Goal: Task Accomplishment & Management: Manage account settings

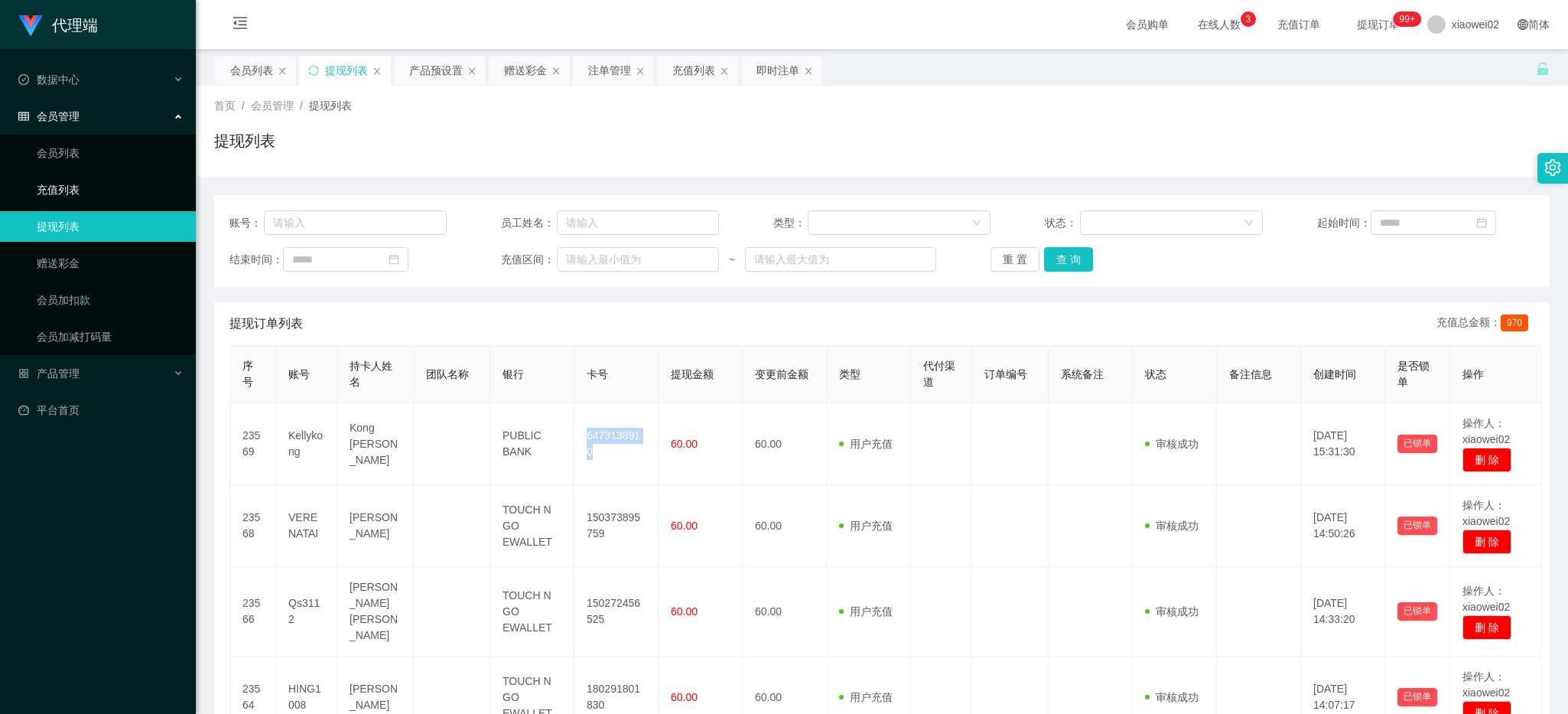
click at [104, 193] on link "充值列表" at bounding box center [110, 189] width 146 height 30
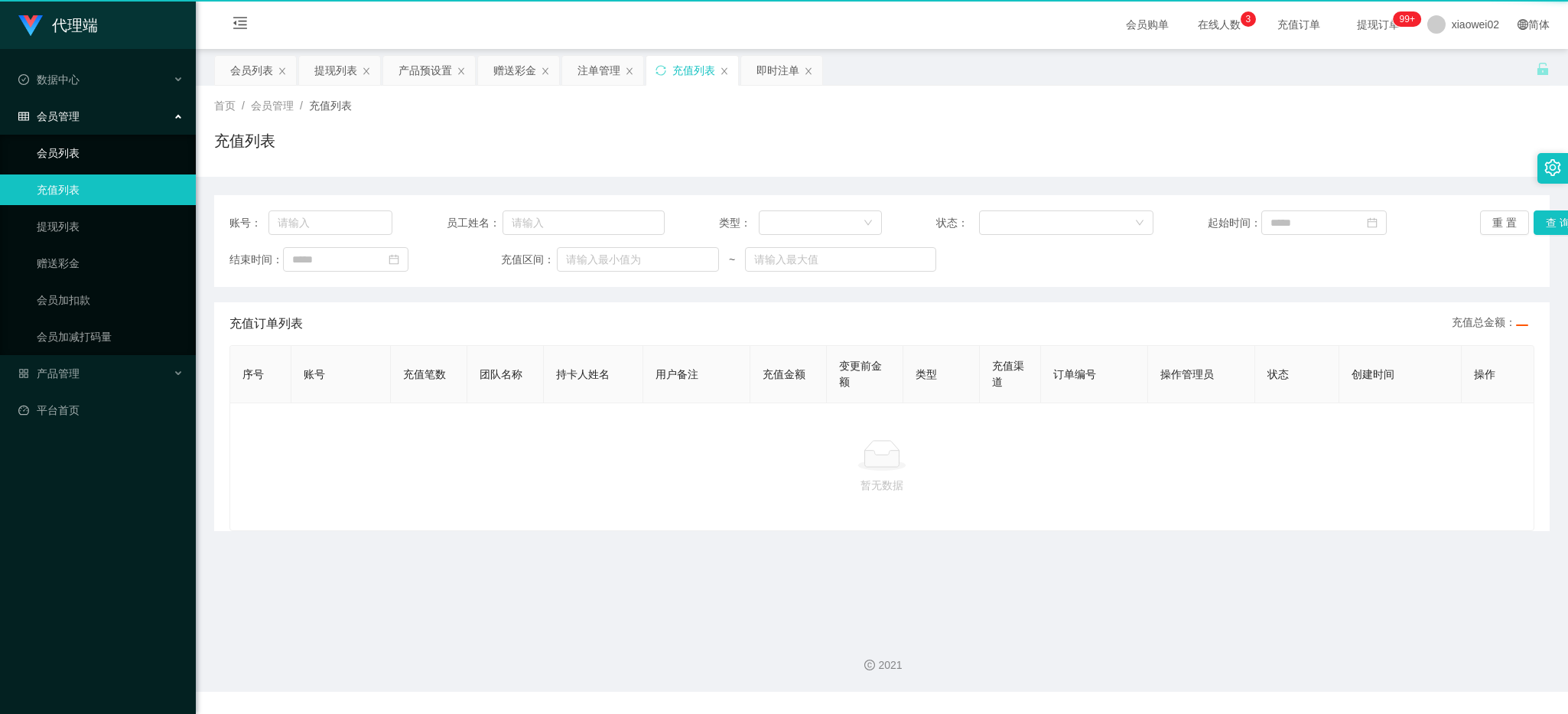
click at [104, 166] on link "会员列表" at bounding box center [110, 152] width 146 height 30
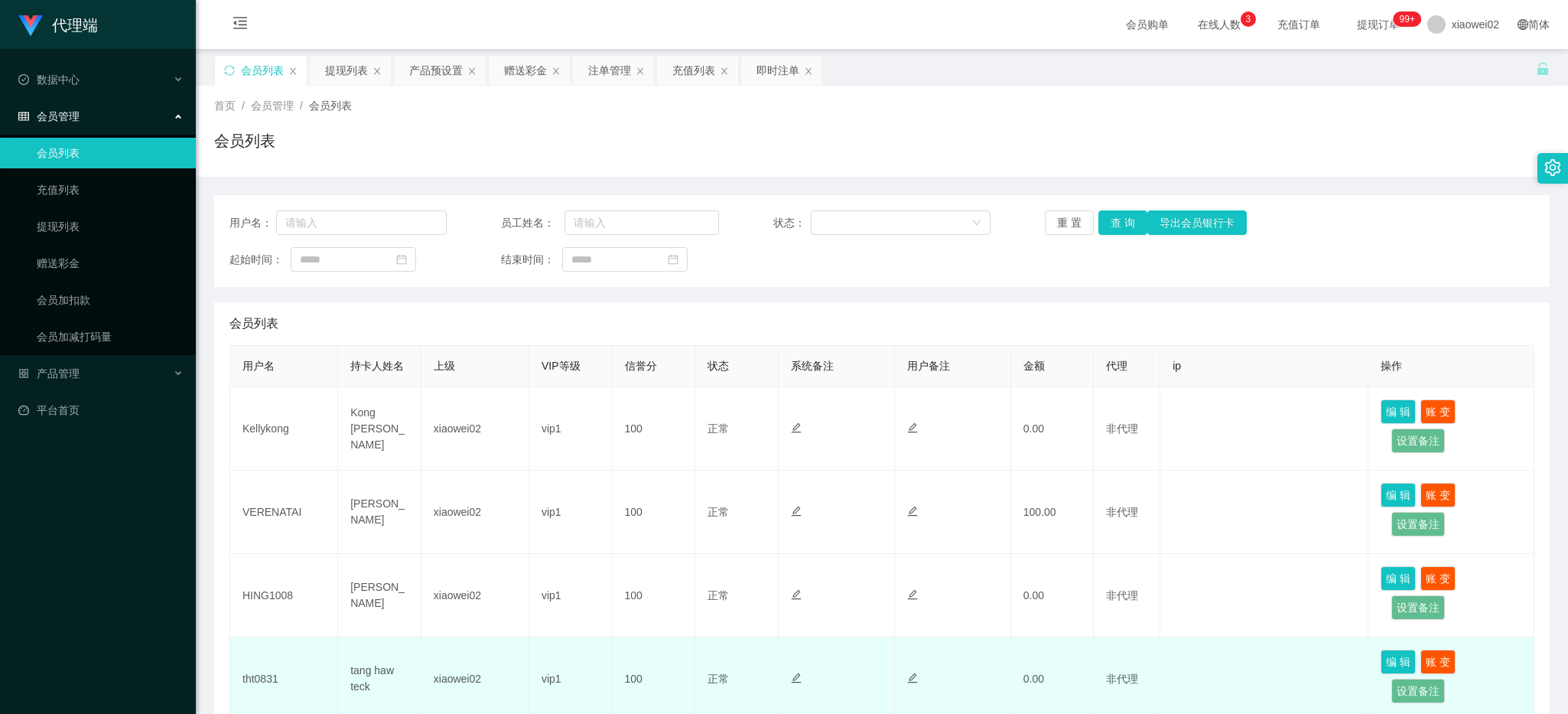
scroll to position [254, 0]
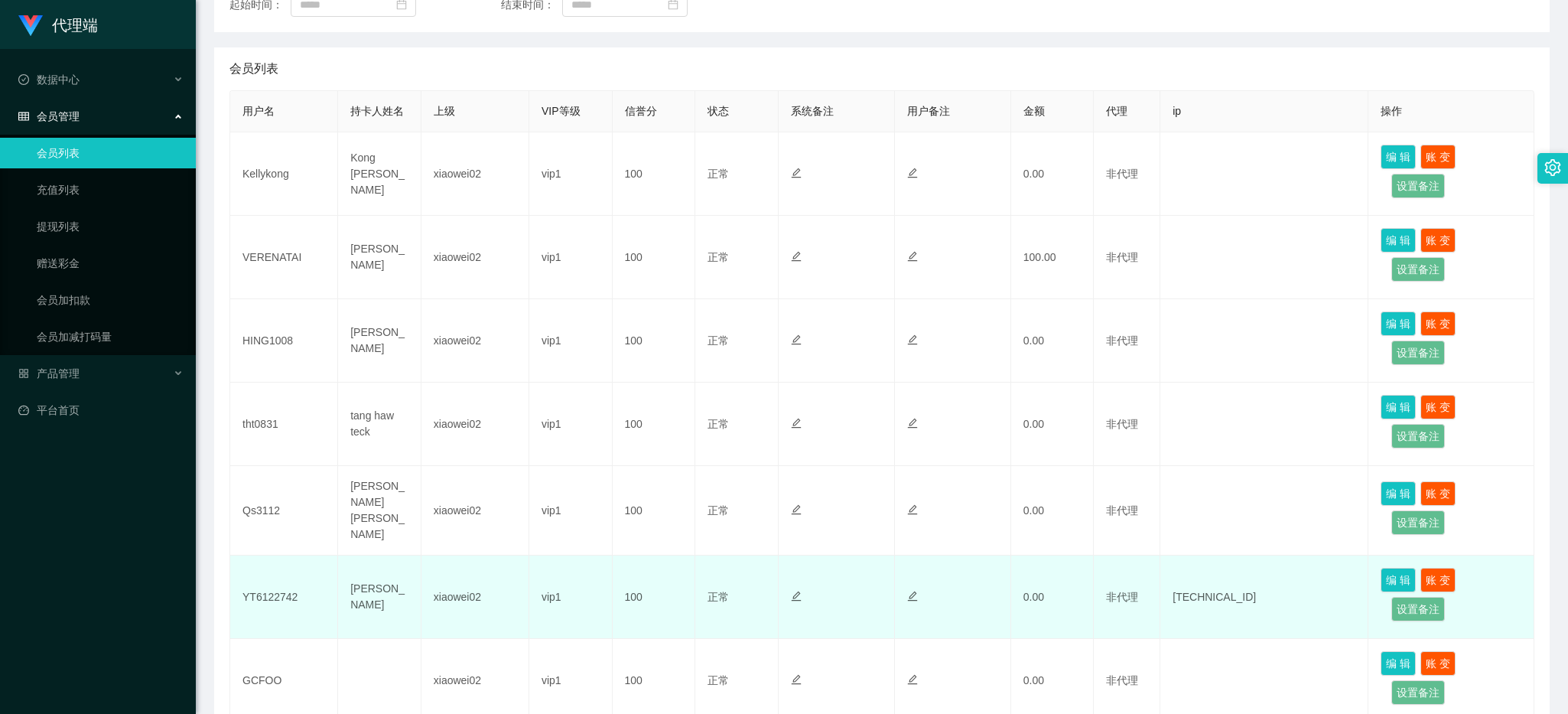
click at [283, 581] on td "YT6122742" at bounding box center [285, 597] width 108 height 83
copy td "YT6122742"
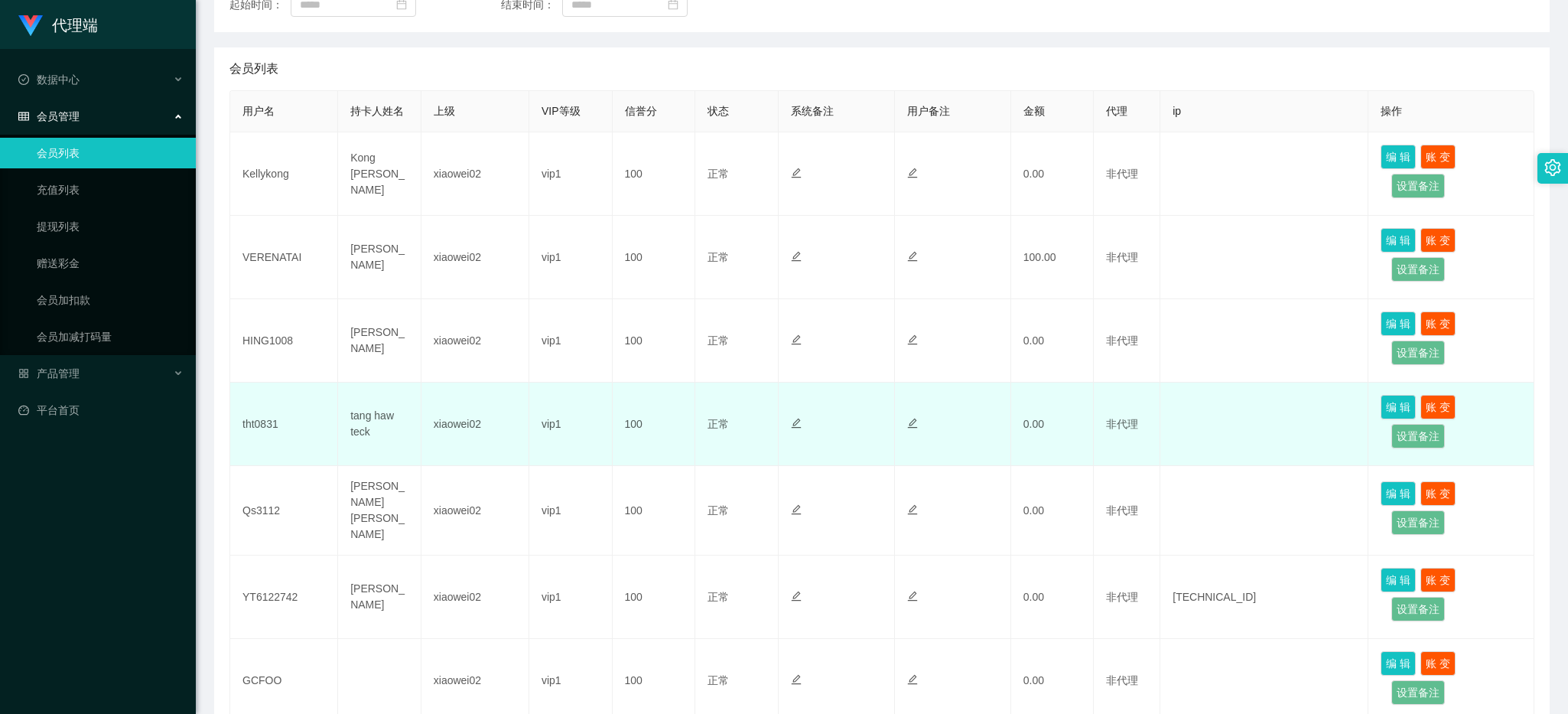
click at [654, 392] on td "100" at bounding box center [654, 424] width 83 height 83
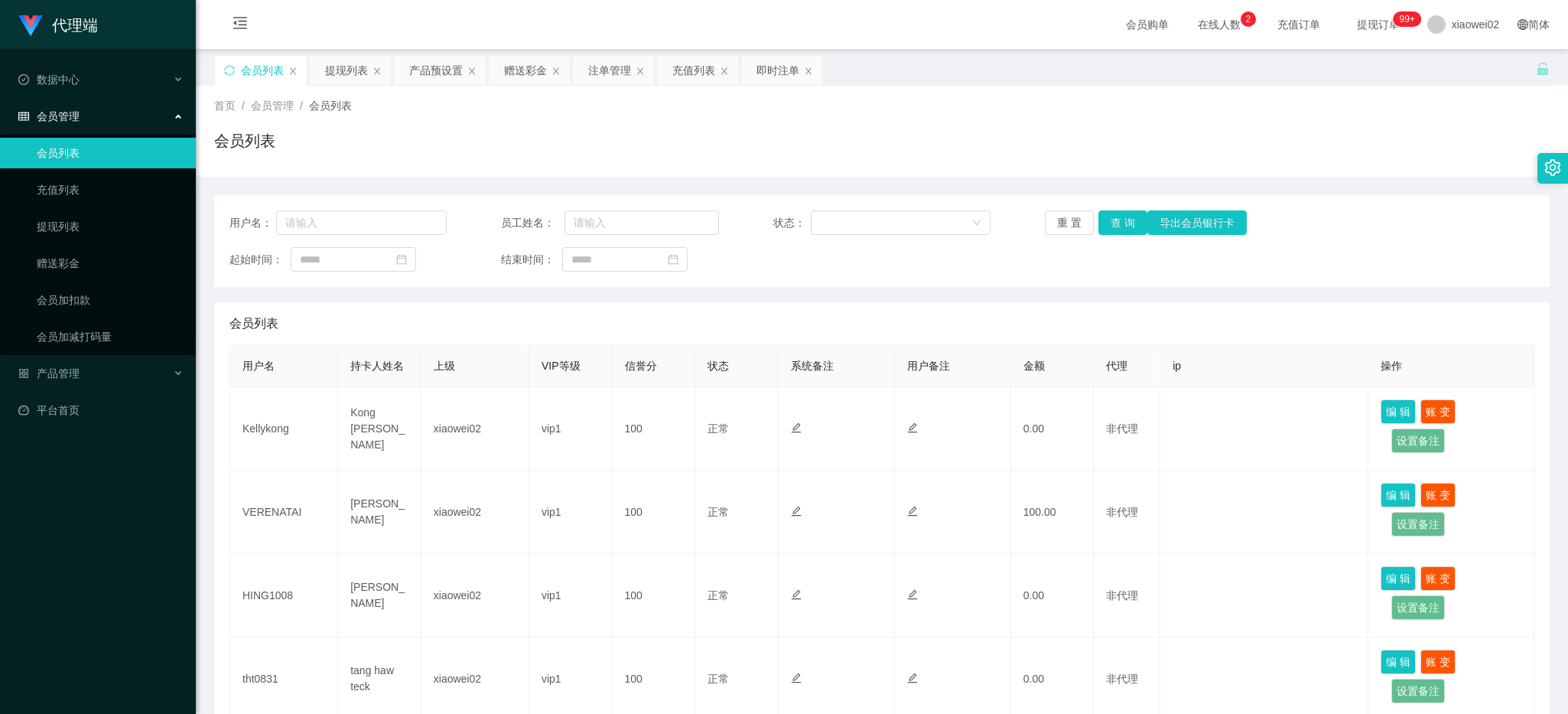
scroll to position [510, 0]
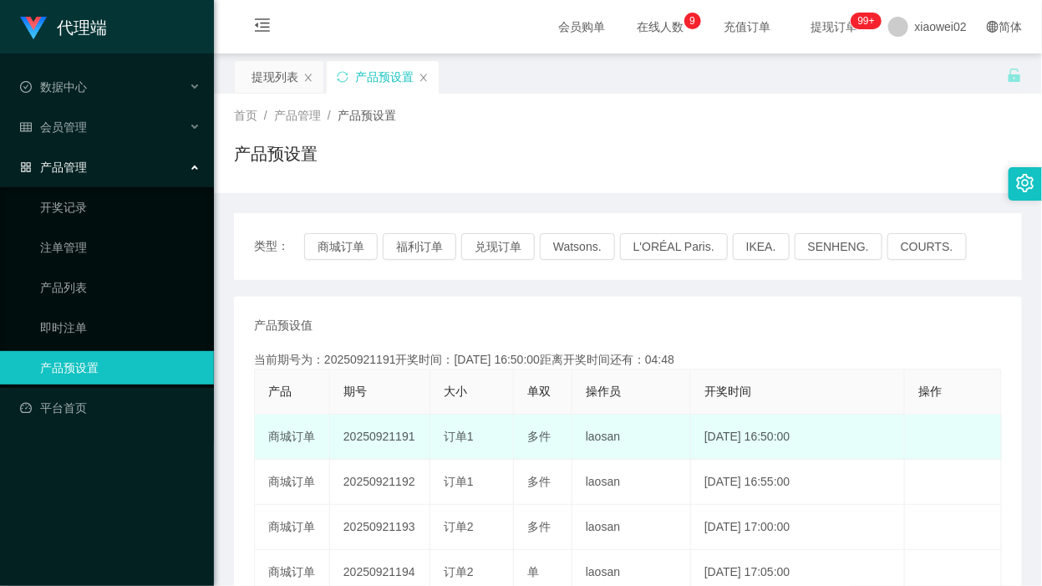
click at [381, 440] on td "20250921191" at bounding box center [380, 436] width 100 height 45
copy td "20250921191"
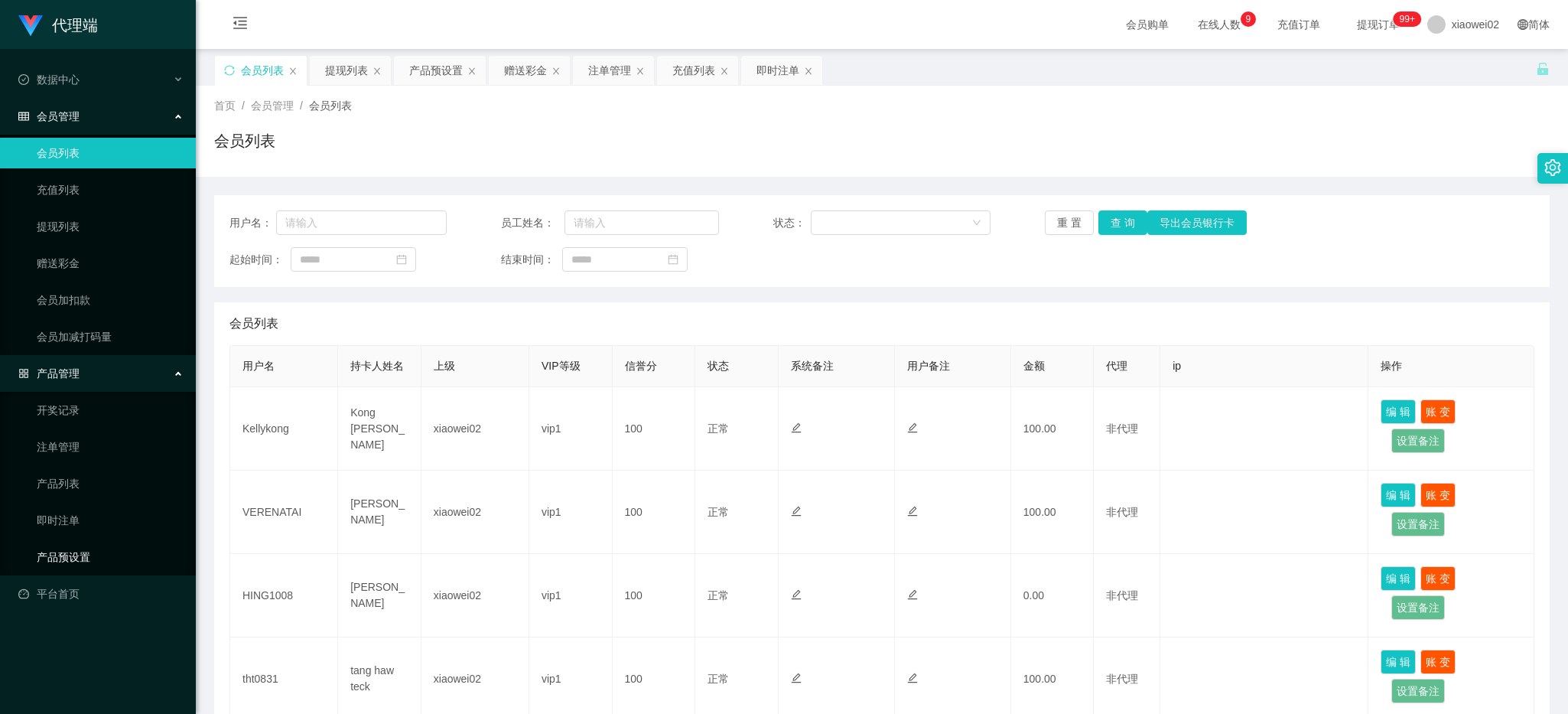
drag, startPoint x: 75, startPoint y: 556, endPoint x: 91, endPoint y: 309, distance: 247.5
click at [77, 556] on link "产品预设置" at bounding box center [110, 557] width 146 height 30
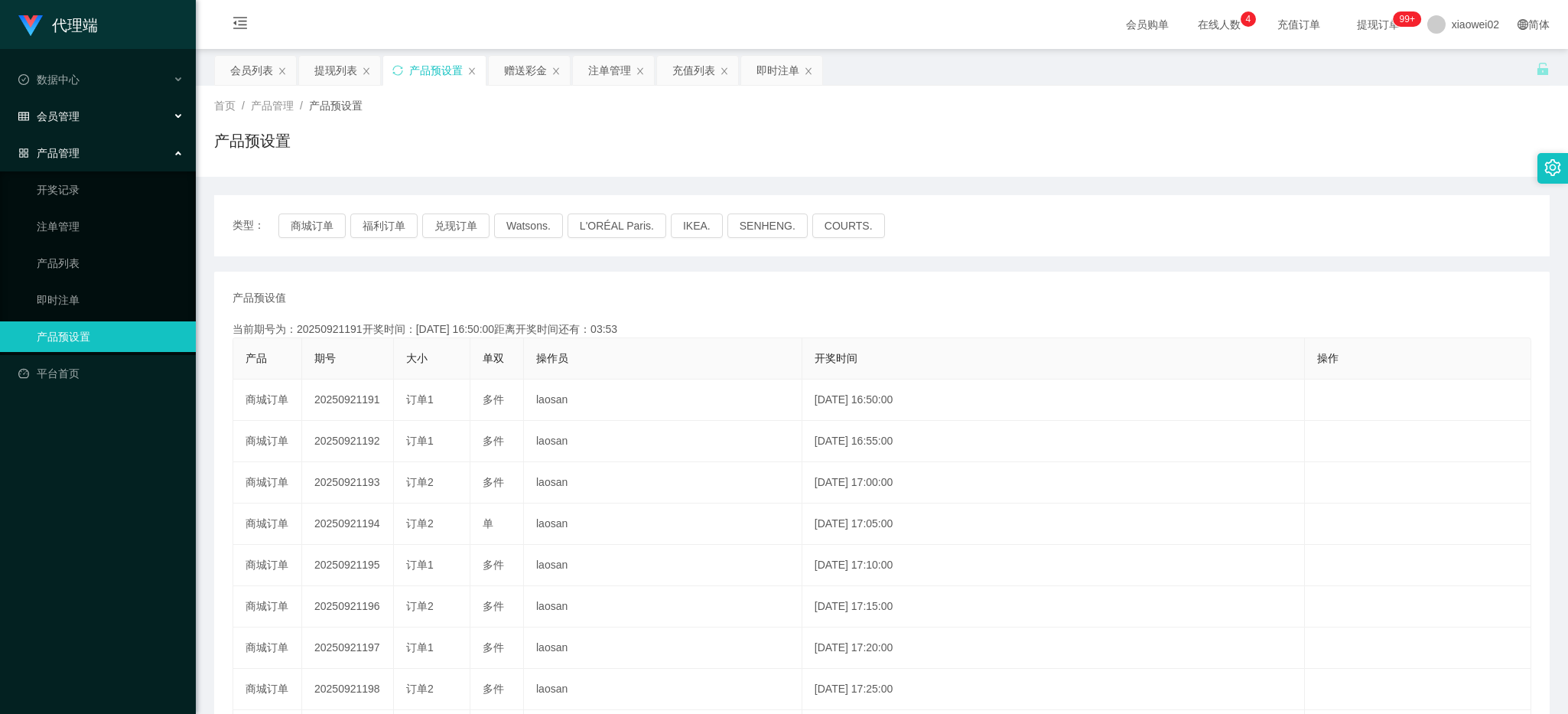
click at [104, 124] on div "会员管理" at bounding box center [98, 115] width 196 height 30
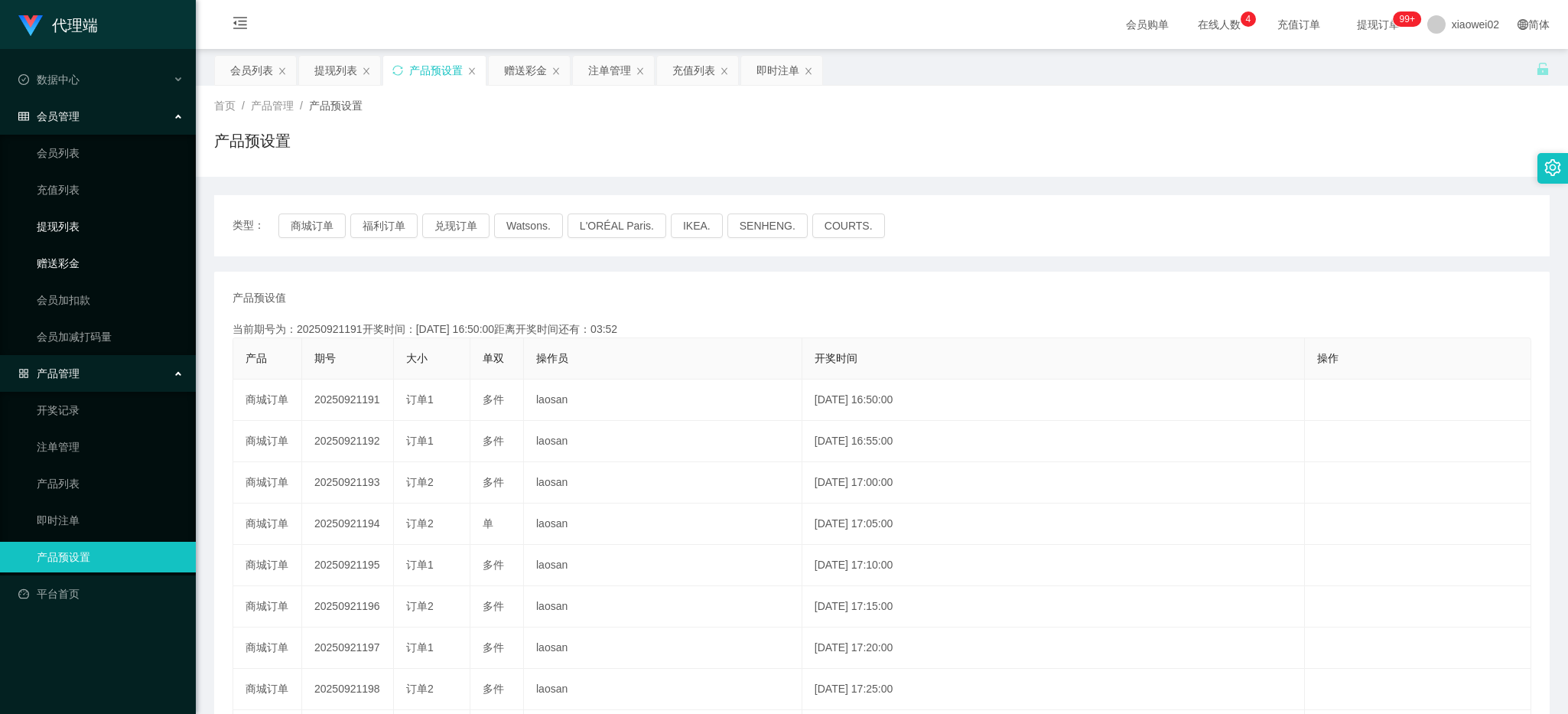
click at [102, 249] on link "赠送彩金" at bounding box center [110, 263] width 146 height 30
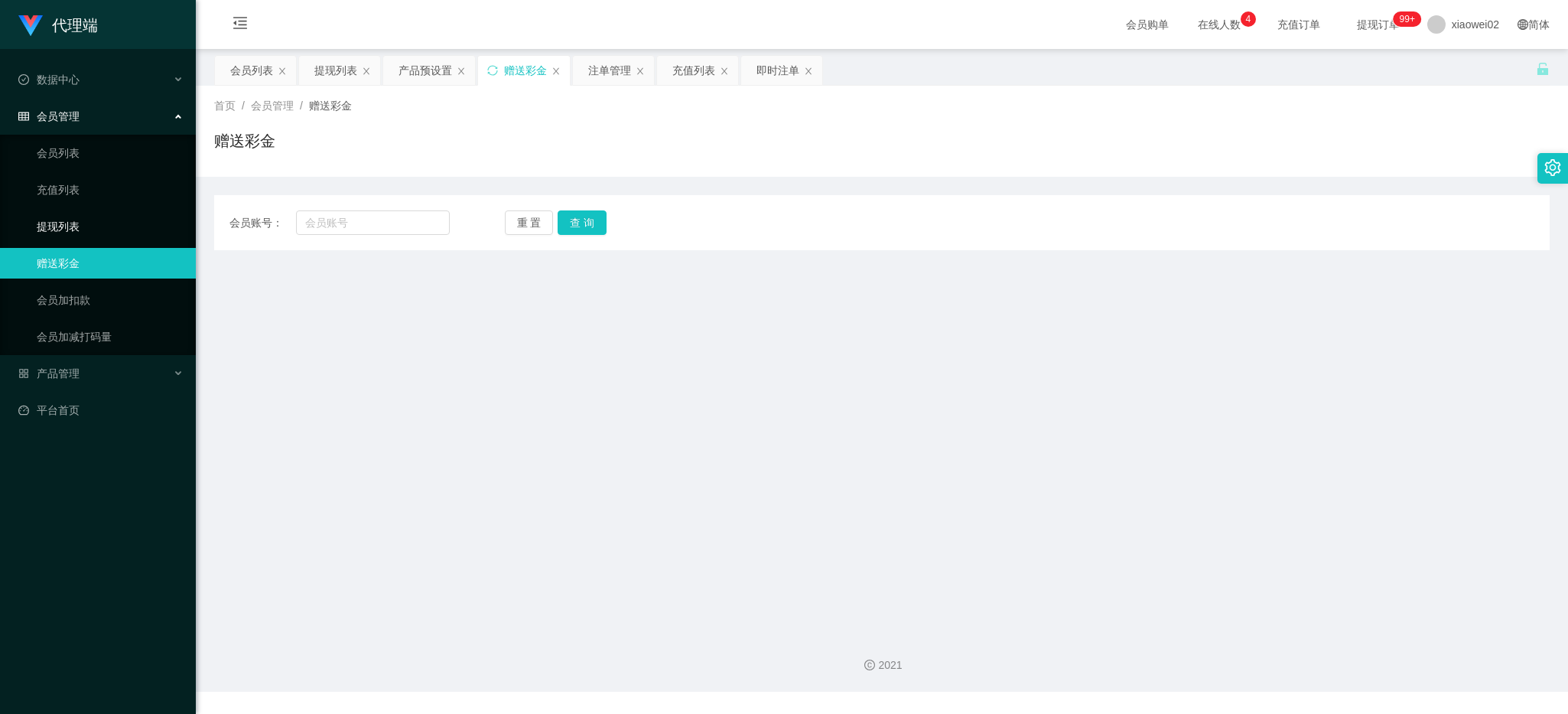
click at [102, 228] on link "提现列表" at bounding box center [110, 226] width 146 height 30
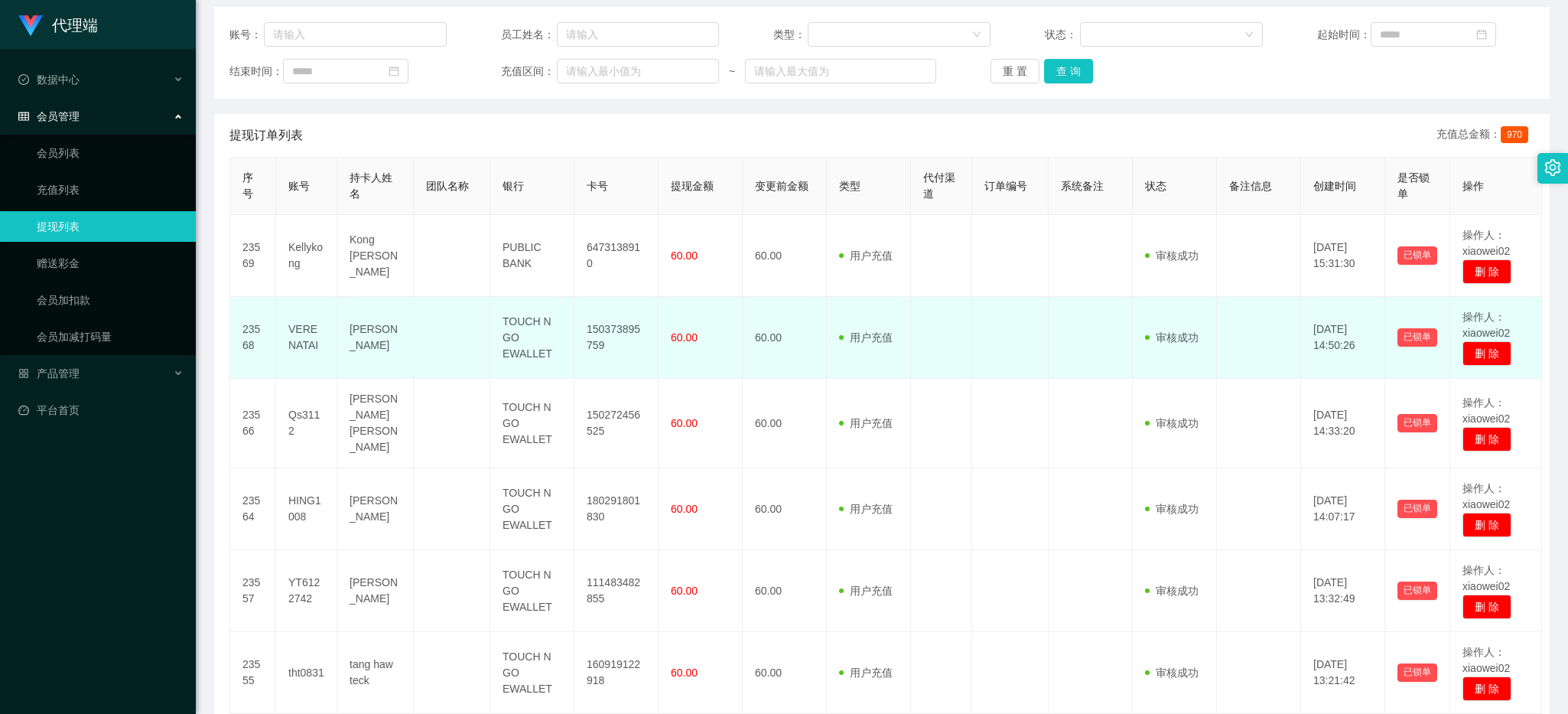
scroll to position [383, 0]
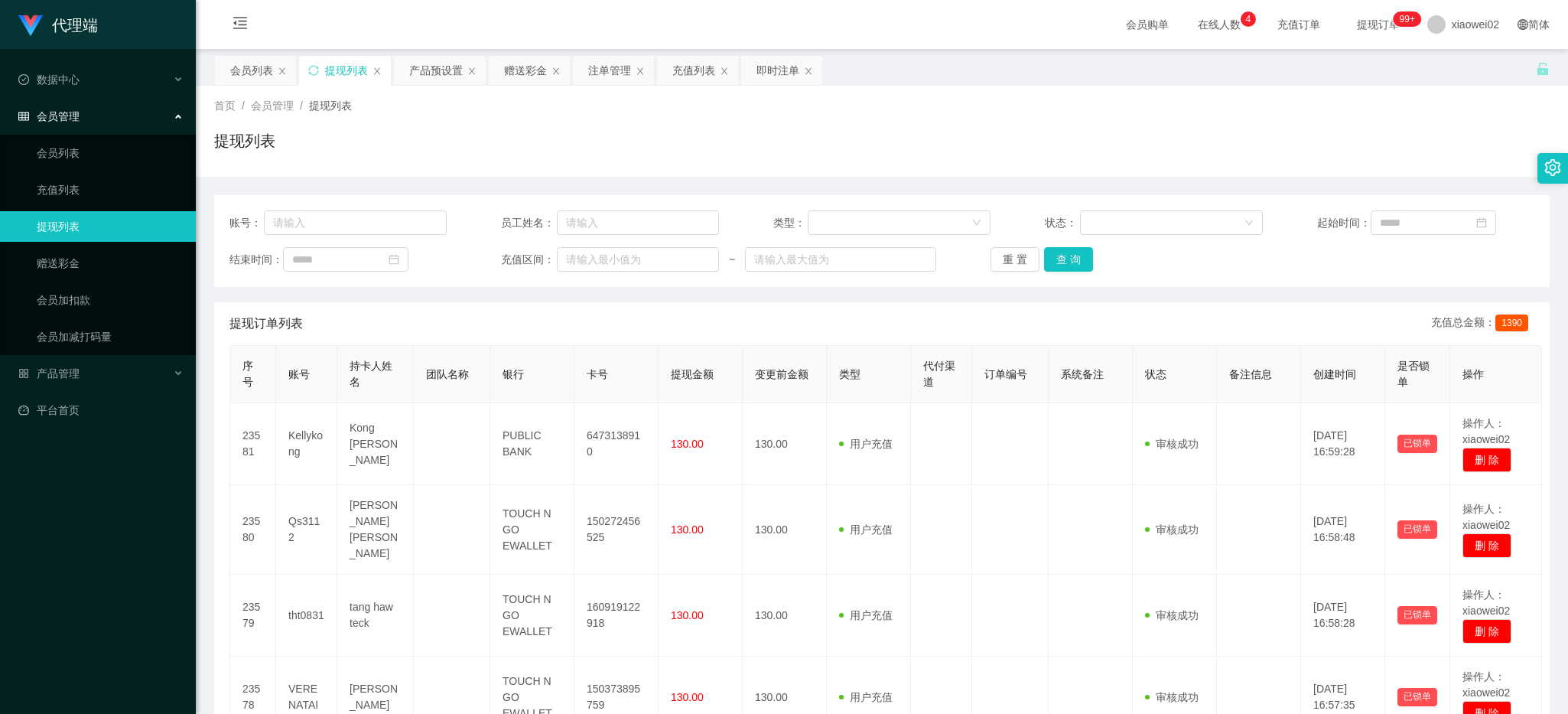
scroll to position [254, 0]
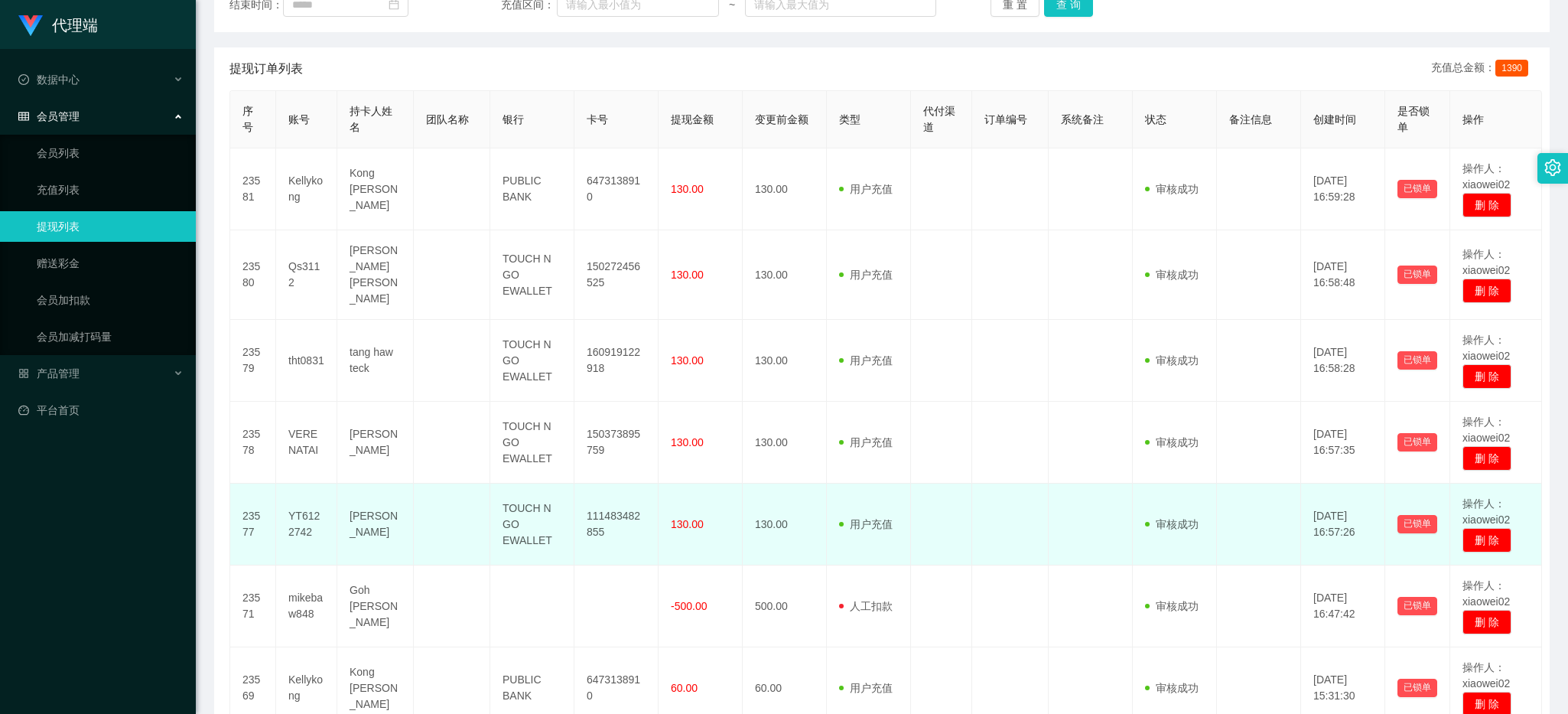
click at [694, 518] on span "130.00" at bounding box center [687, 524] width 33 height 12
drag, startPoint x: 694, startPoint y: 510, endPoint x: 695, endPoint y: 488, distance: 22.0
click at [694, 518] on span "130.00" at bounding box center [687, 524] width 33 height 12
copy span "130.00"
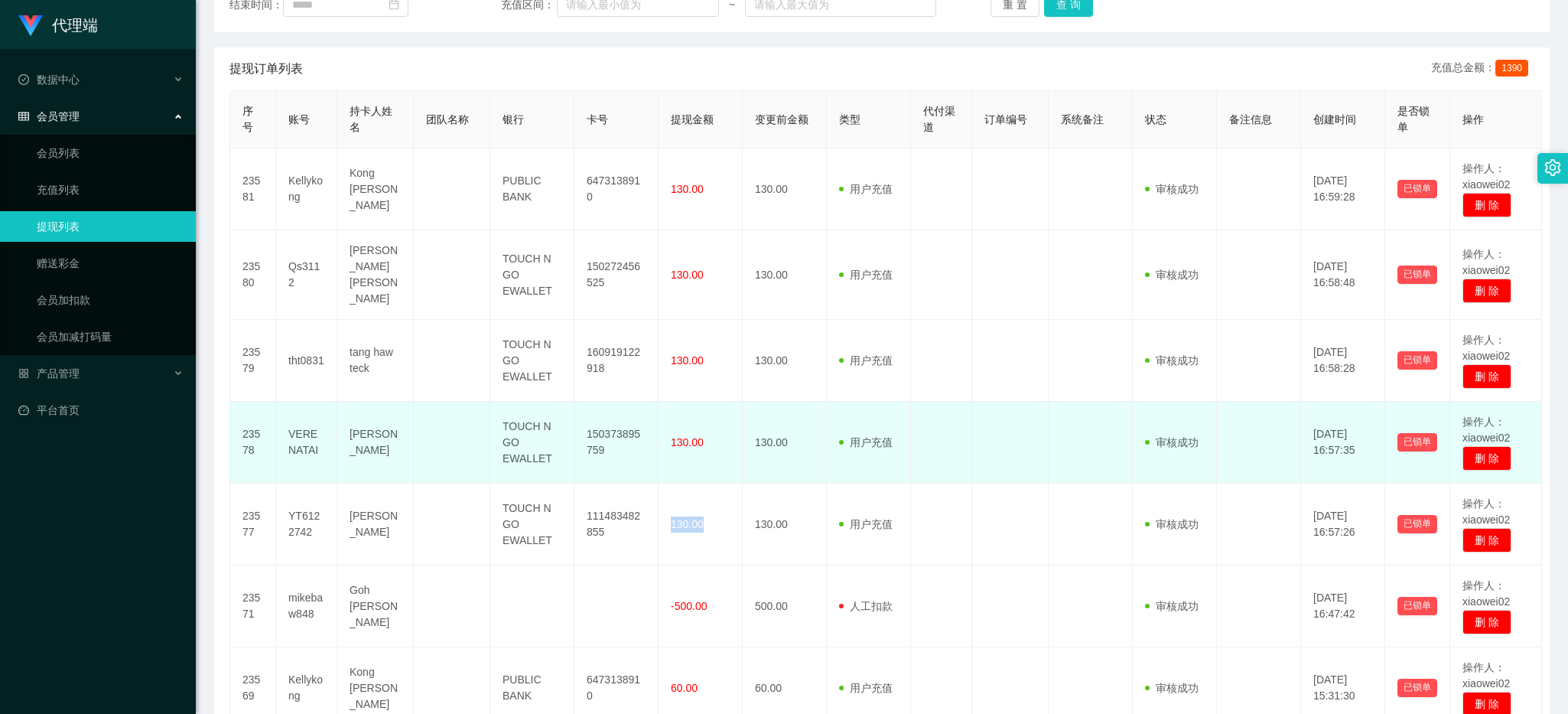
click at [677, 445] on td "130.00" at bounding box center [700, 442] width 84 height 81
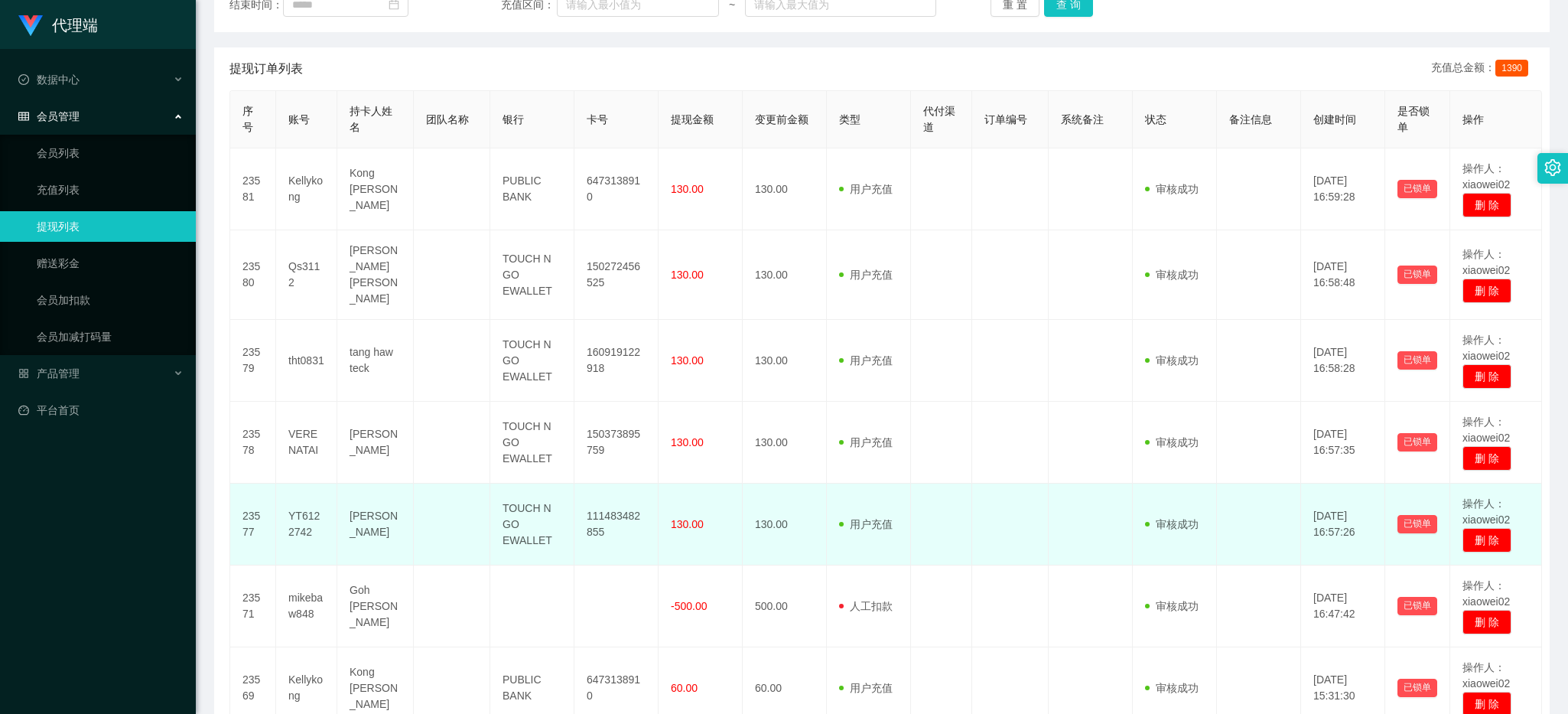
click at [609, 509] on td "111483482855" at bounding box center [617, 524] width 84 height 81
copy td "111483482855"
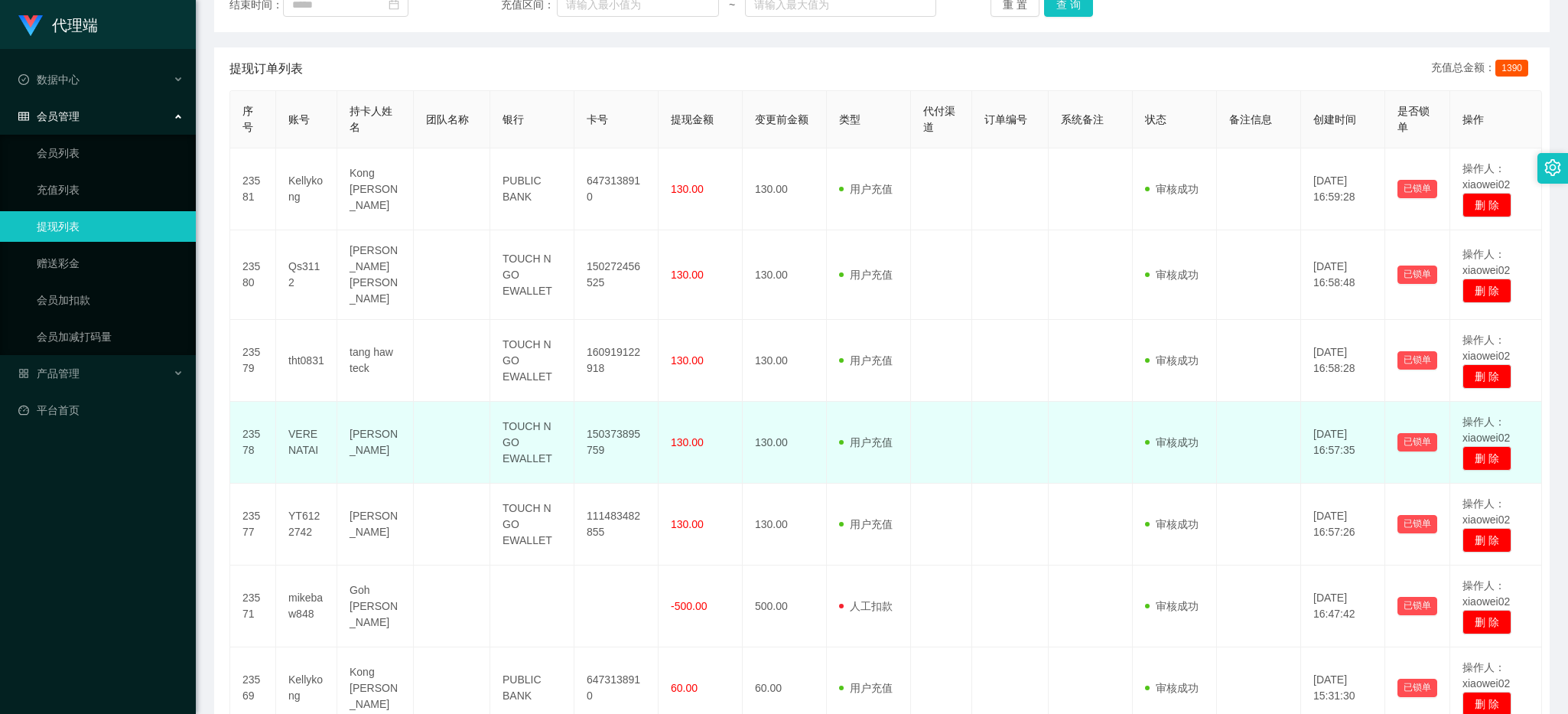
click at [611, 416] on td "150373895759" at bounding box center [617, 442] width 84 height 81
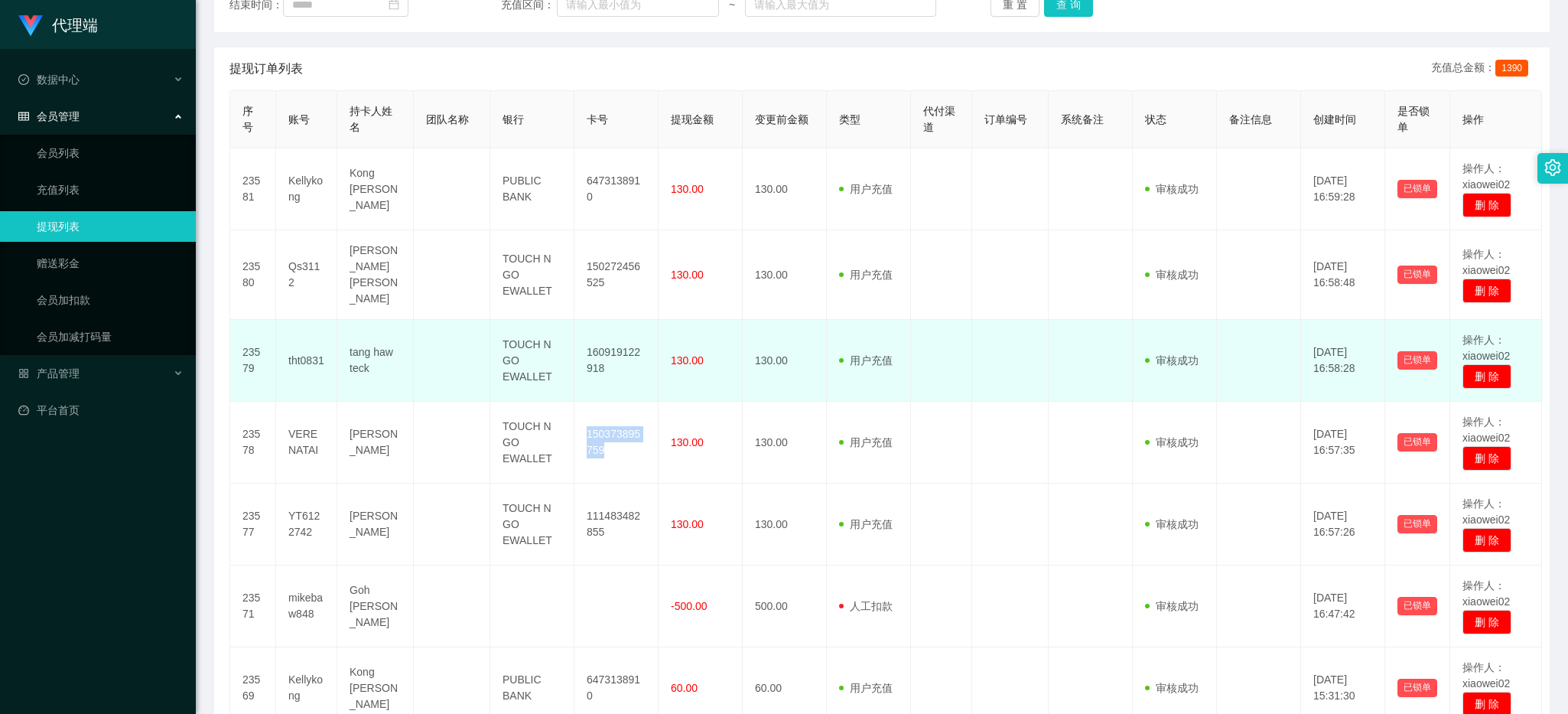
copy td "150373895759"
click at [611, 346] on td "160919122918" at bounding box center [617, 360] width 84 height 81
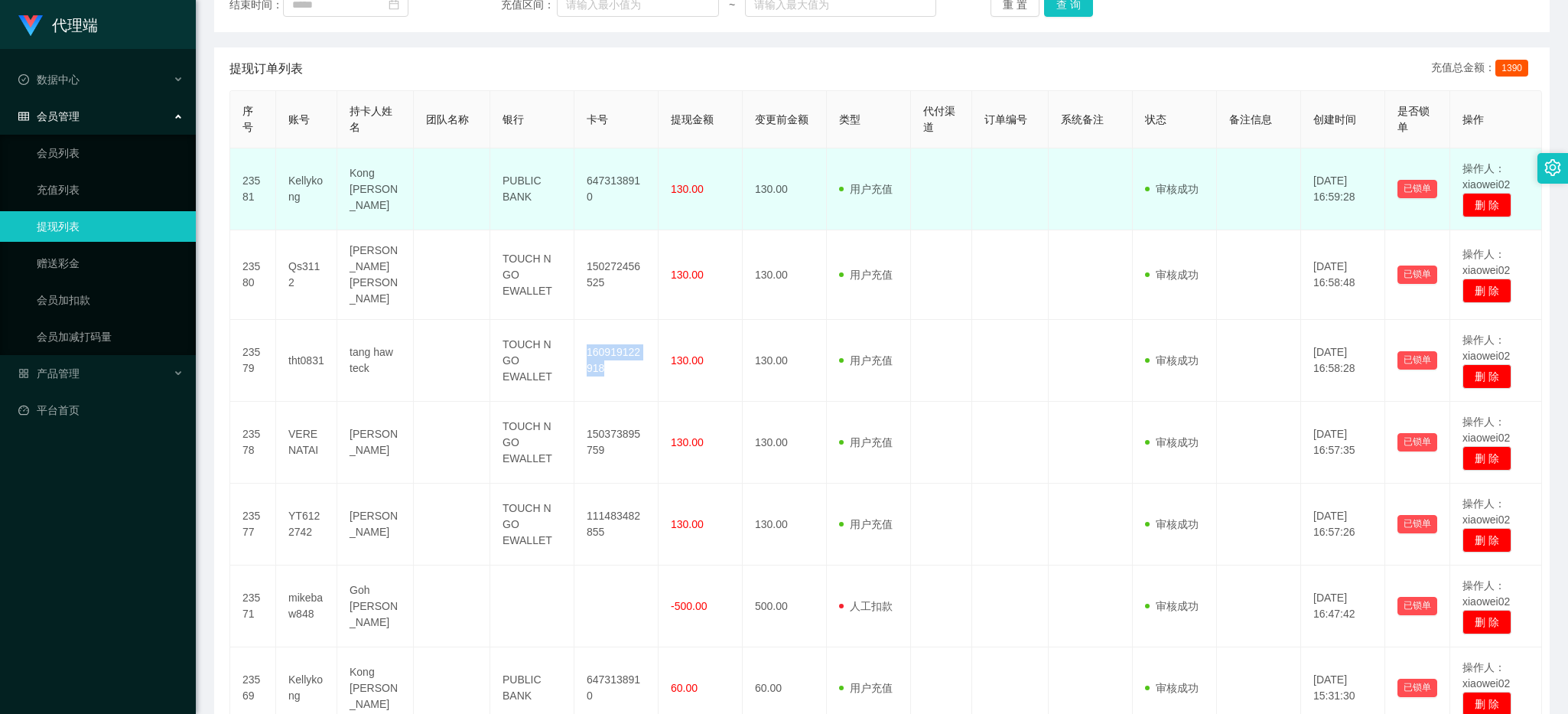
copy td "160919122918"
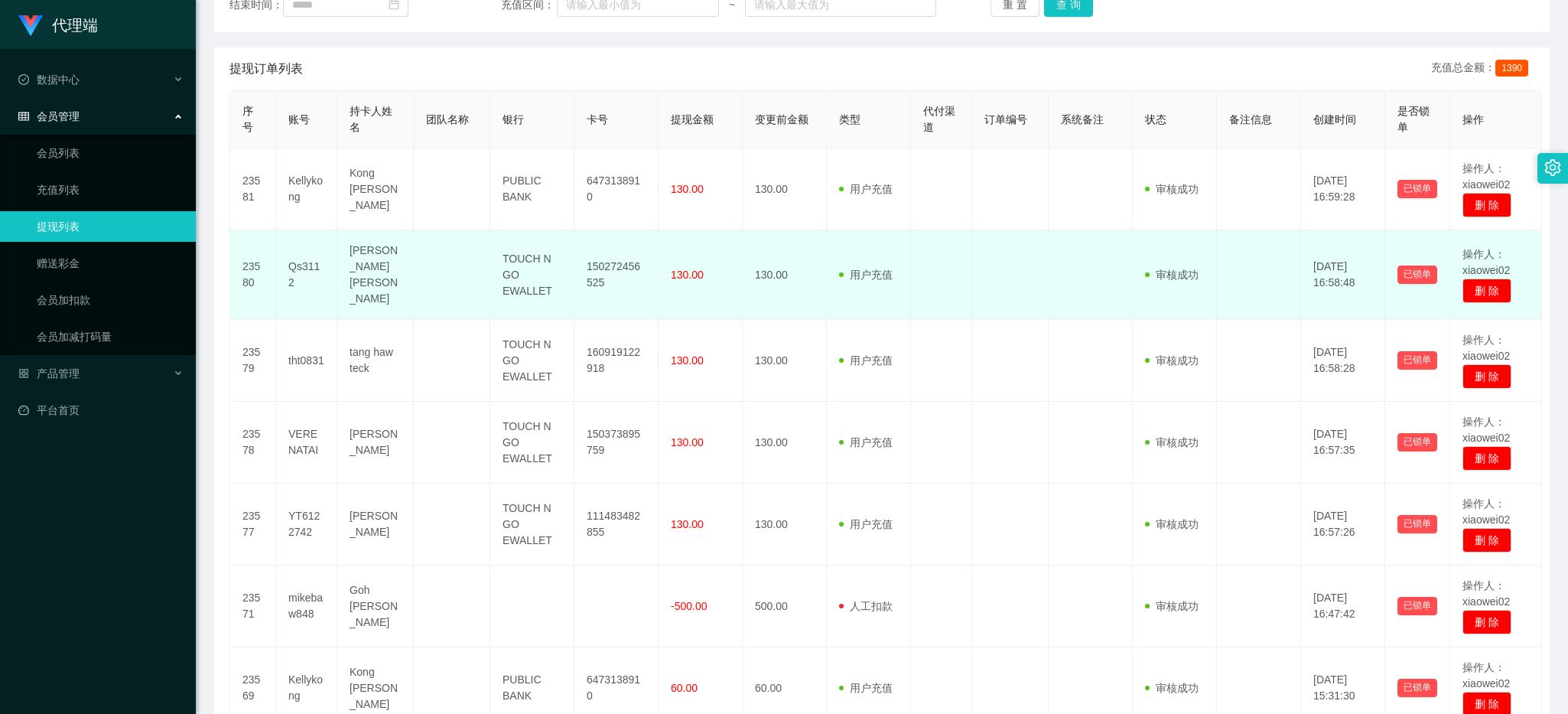
click at [622, 268] on td "150272456525" at bounding box center [617, 276] width 84 height 90
click at [622, 267] on td "150272456525" at bounding box center [617, 276] width 84 height 90
copy td "150272456525"
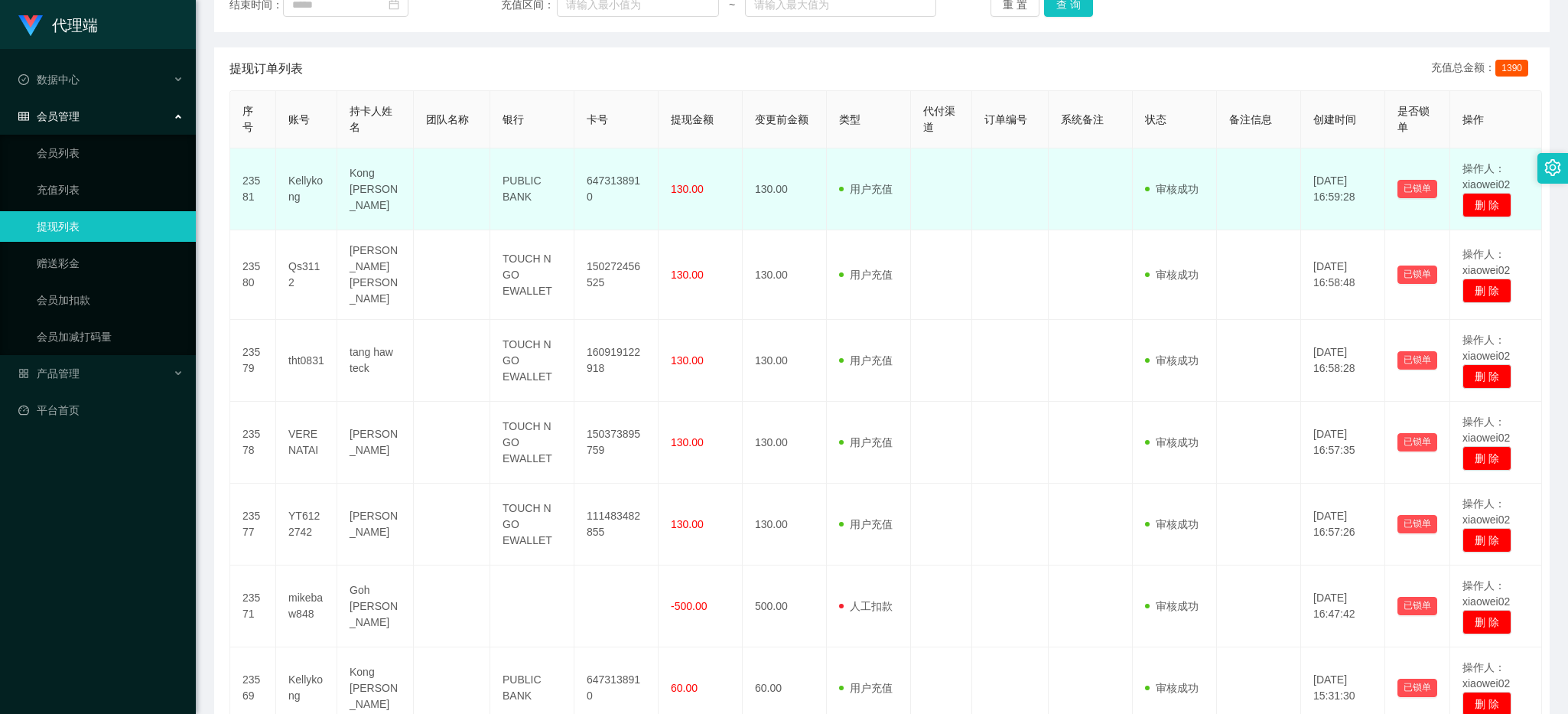
click at [621, 191] on td "6473138910" at bounding box center [617, 189] width 84 height 81
copy td "6473138910"
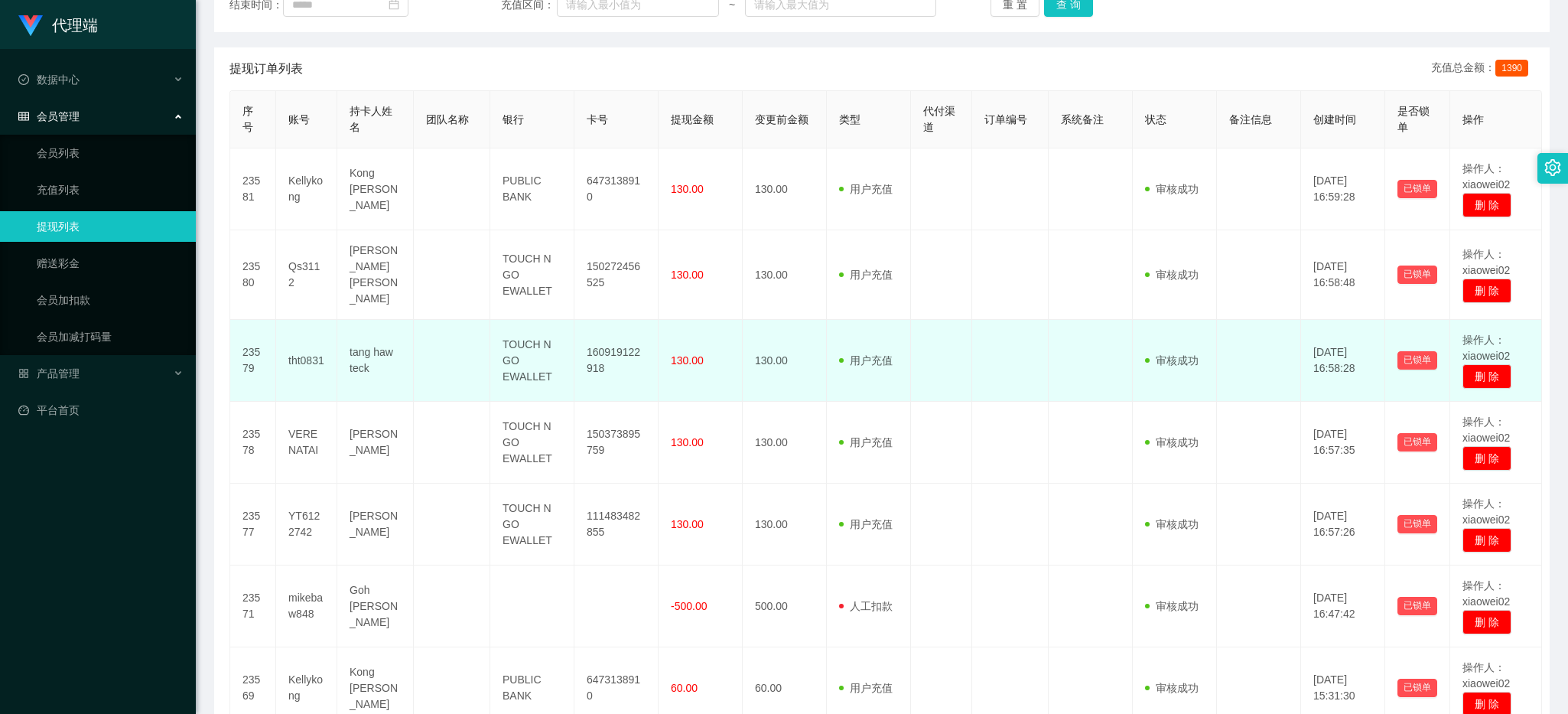
click at [671, 325] on td "130.00" at bounding box center [700, 360] width 84 height 81
